Goal: Information Seeking & Learning: Learn about a topic

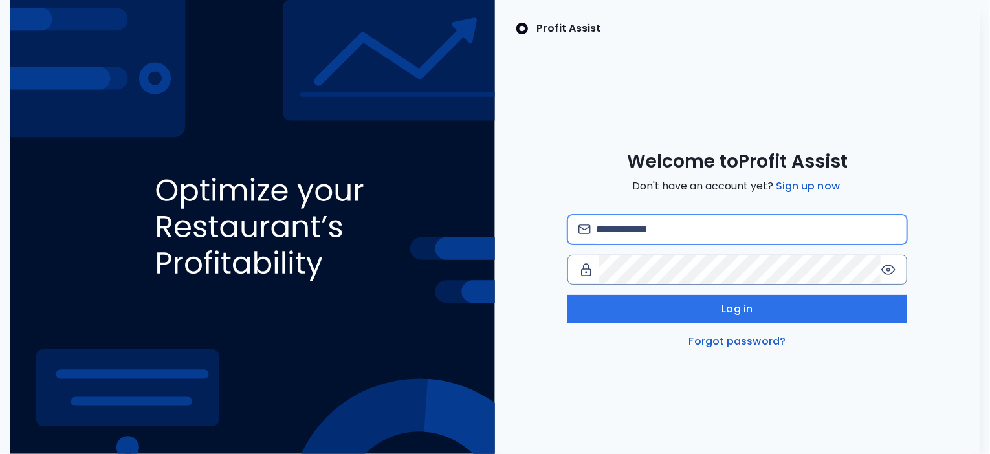
click at [676, 228] on input "email" at bounding box center [746, 229] width 300 height 28
type input "**********"
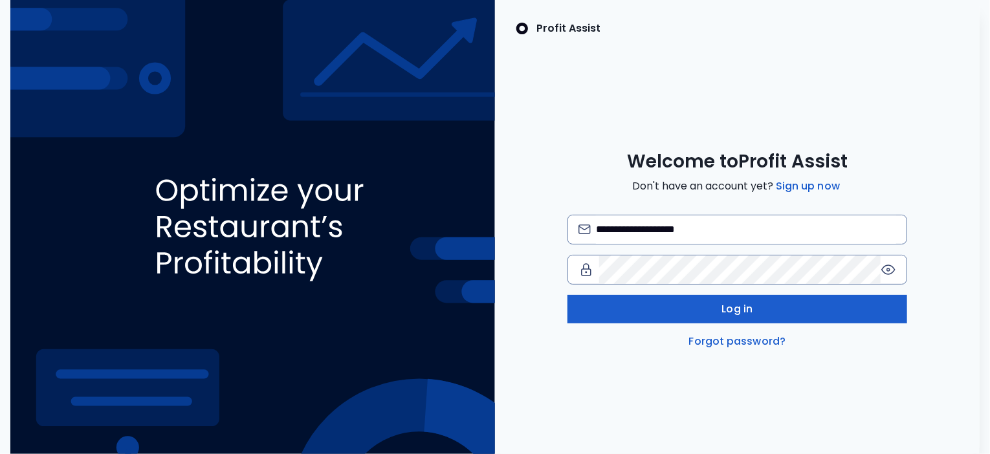
click at [725, 302] on span "Log in" at bounding box center [737, 310] width 31 height 16
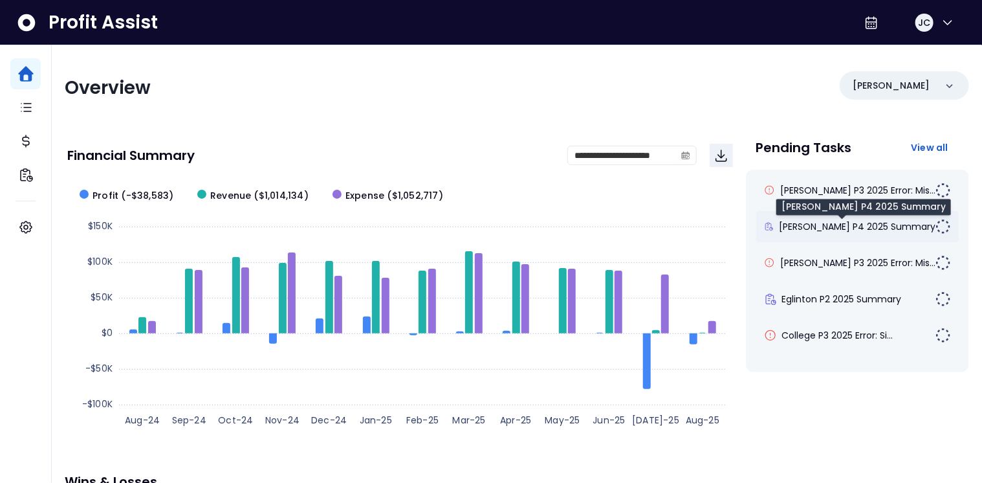
click at [858, 225] on span "[PERSON_NAME] P4 2025 Summary" at bounding box center [857, 226] width 157 height 13
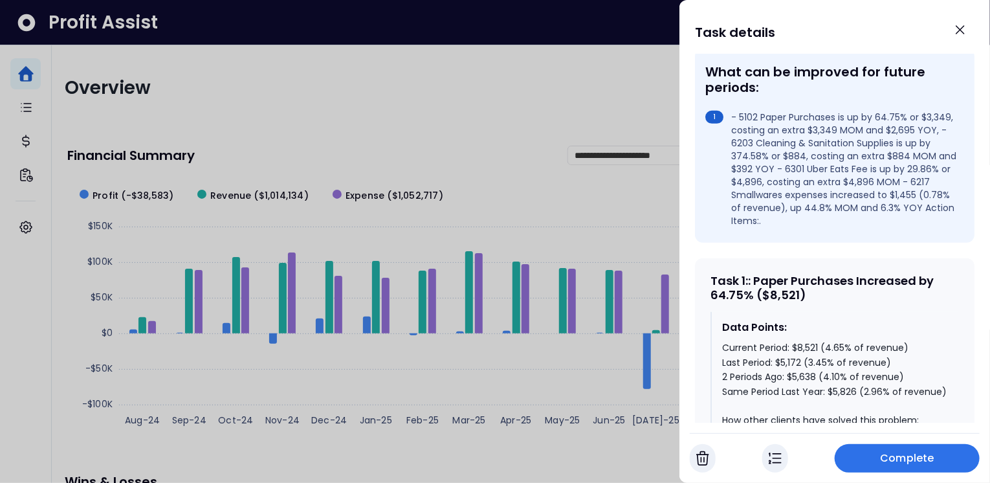
scroll to position [409, 0]
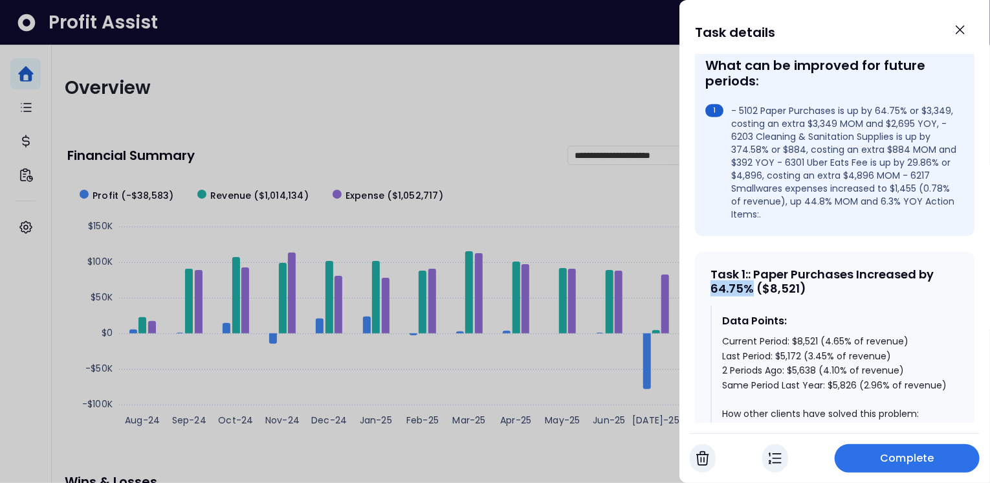
drag, startPoint x: 753, startPoint y: 263, endPoint x: 710, endPoint y: 265, distance: 43.4
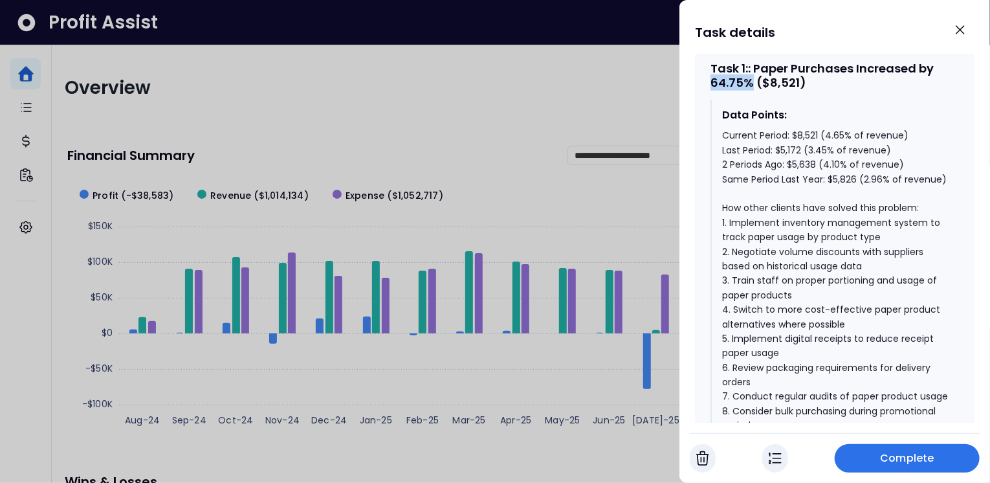
scroll to position [673, 0]
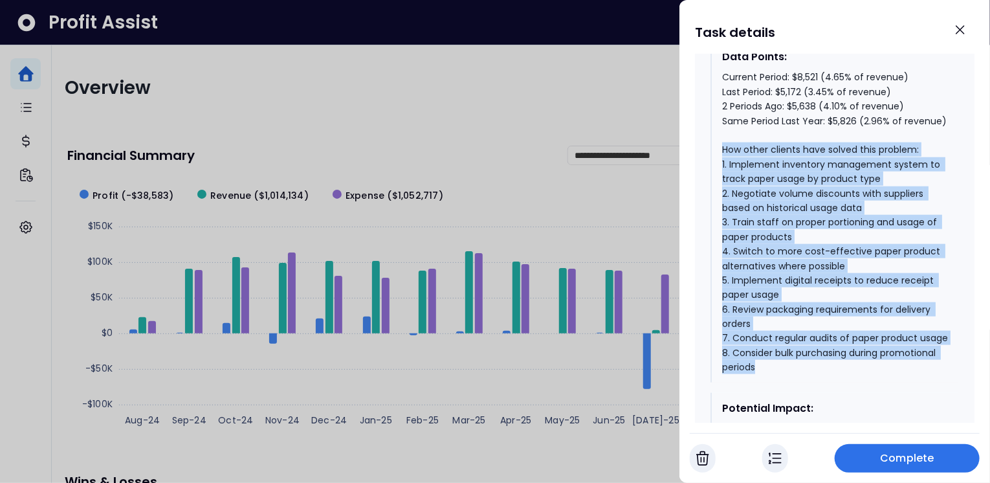
drag, startPoint x: 723, startPoint y: 141, endPoint x: 812, endPoint y: 371, distance: 247.1
click at [812, 371] on div "Current Period: $8,521 (4.65% of revenue) Last Period: $5,172 (3.45% of revenue…" at bounding box center [835, 222] width 226 height 304
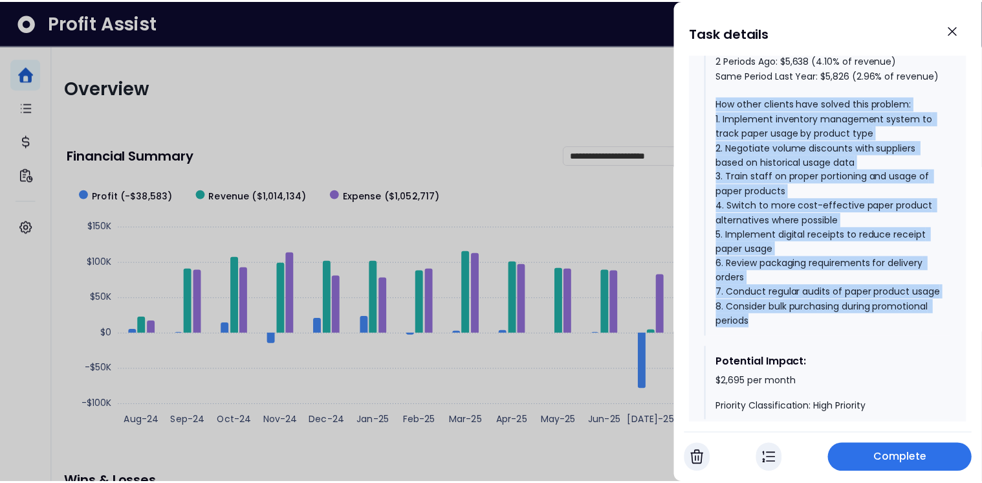
scroll to position [766, 0]
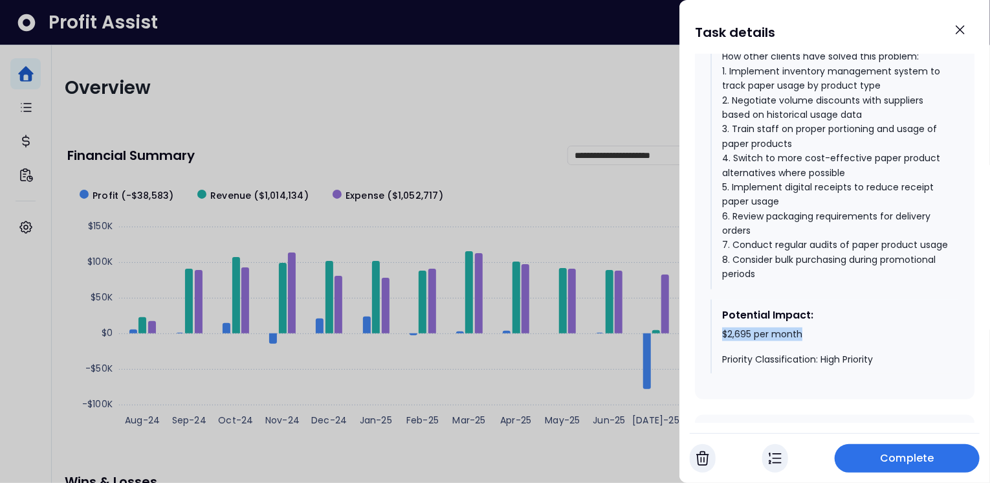
drag, startPoint x: 721, startPoint y: 342, endPoint x: 805, endPoint y: 341, distance: 83.5
click at [805, 341] on div "$2,695 per month Priority Classification: High Priority" at bounding box center [835, 347] width 226 height 38
click at [963, 34] on icon "Close" at bounding box center [960, 30] width 8 height 8
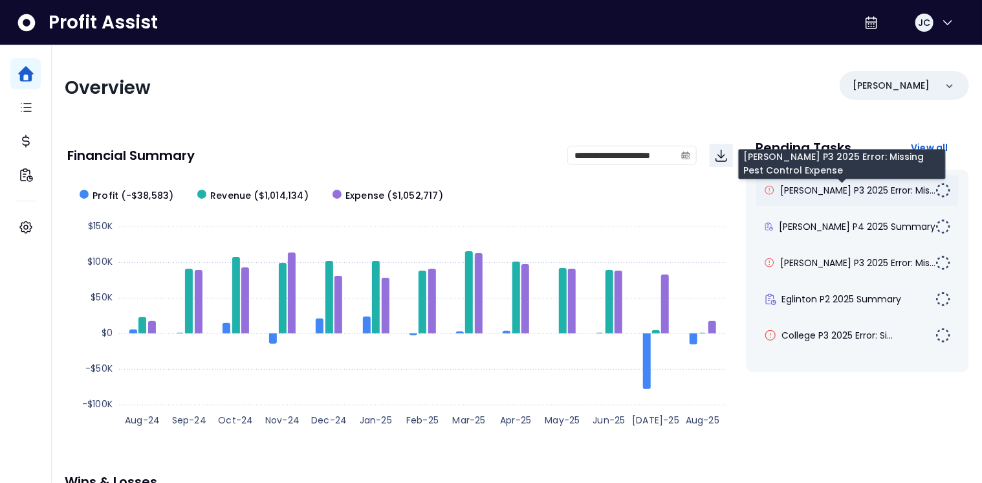
click at [854, 190] on span "[PERSON_NAME] P3 2025 Error: Mis..." at bounding box center [857, 190] width 155 height 13
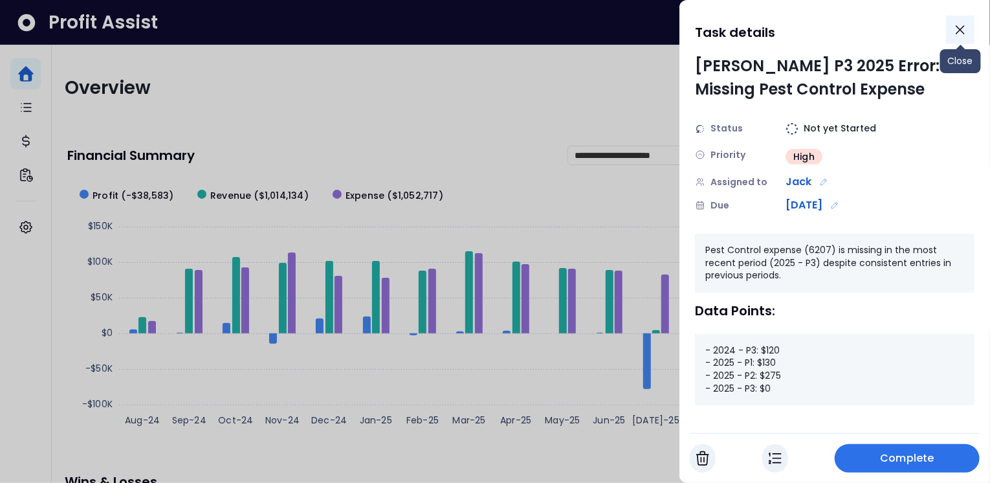
click at [957, 34] on icon "Close" at bounding box center [960, 30] width 16 height 16
